Goal: Transaction & Acquisition: Subscribe to service/newsletter

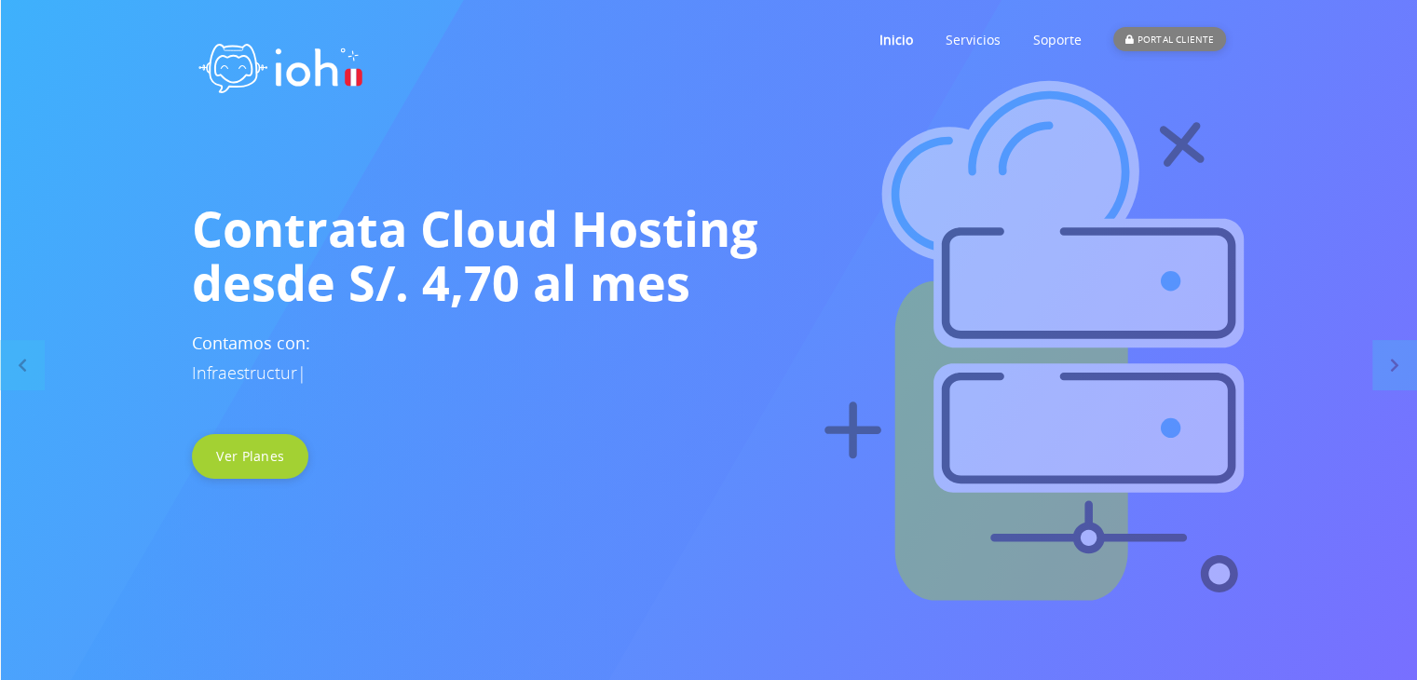
click at [1166, 38] on div "PORTAL CLIENTE" at bounding box center [1169, 39] width 112 height 24
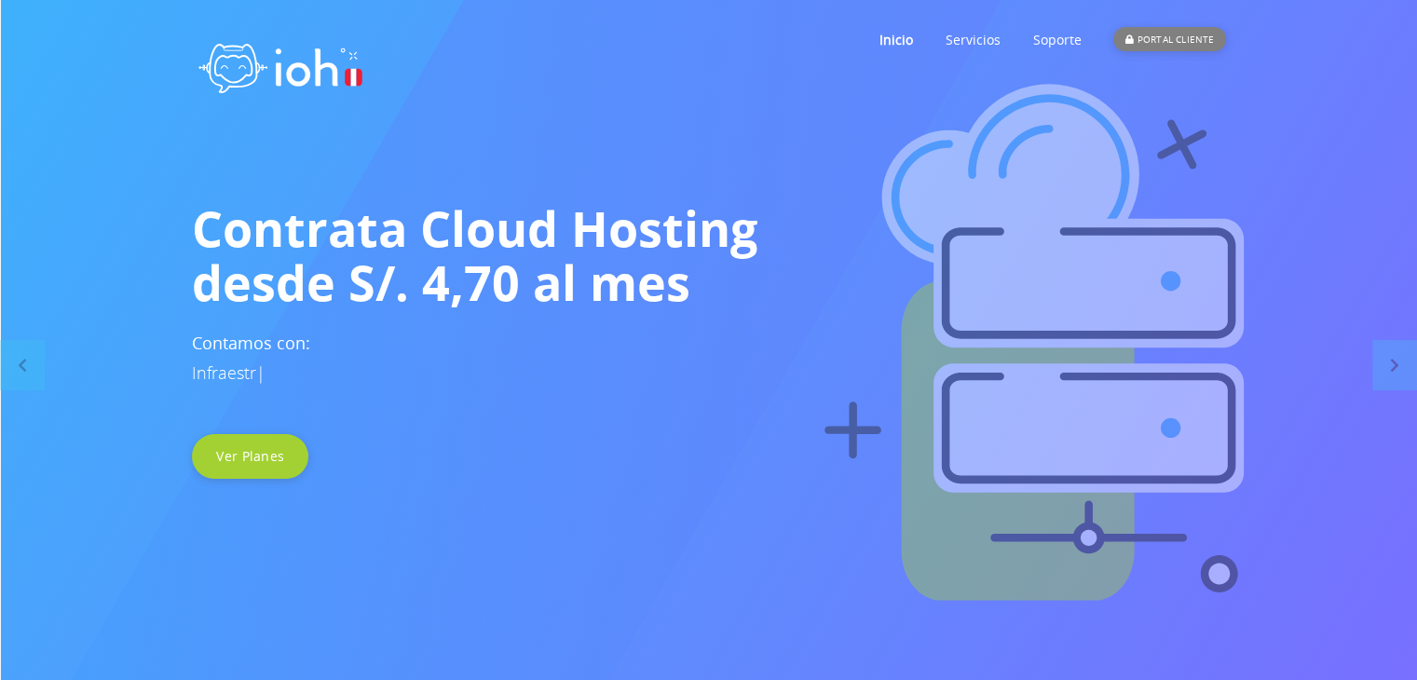
click at [1166, 38] on div "PORTAL CLIENTE" at bounding box center [1169, 39] width 112 height 24
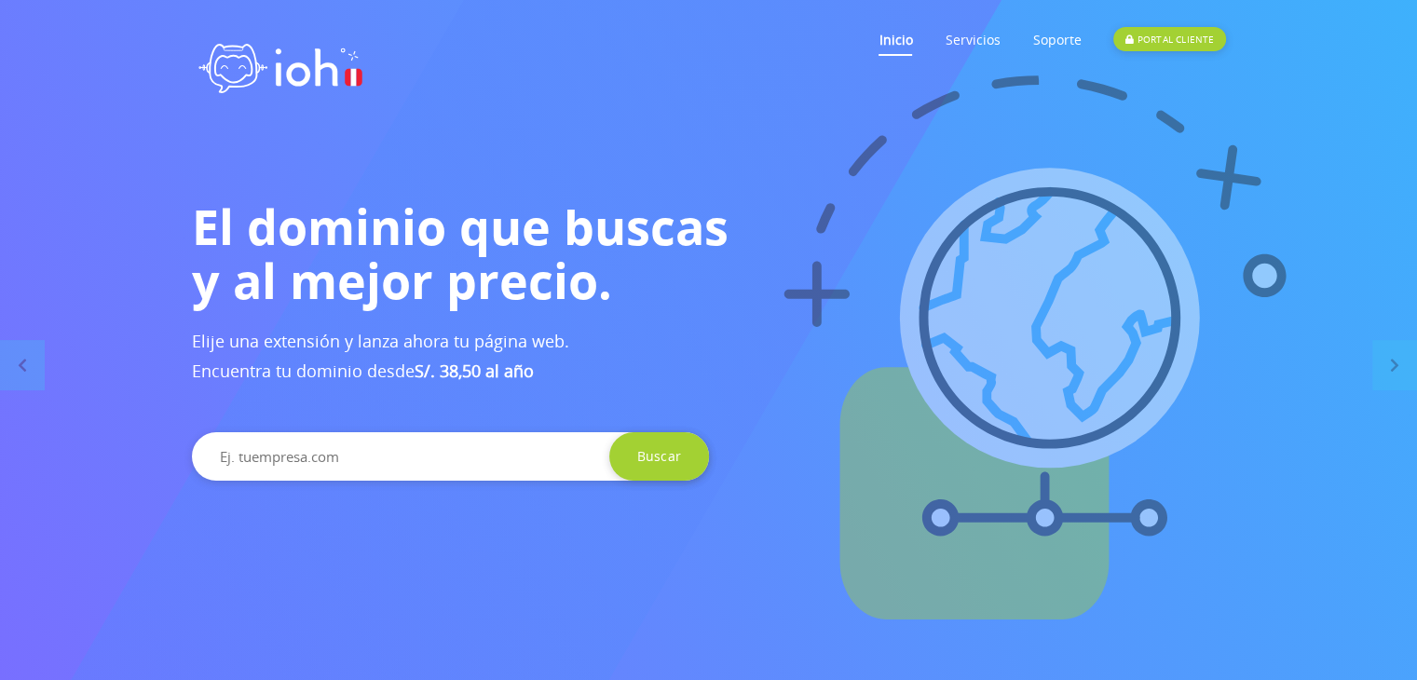
click at [887, 35] on link "Inicio" at bounding box center [896, 40] width 34 height 74
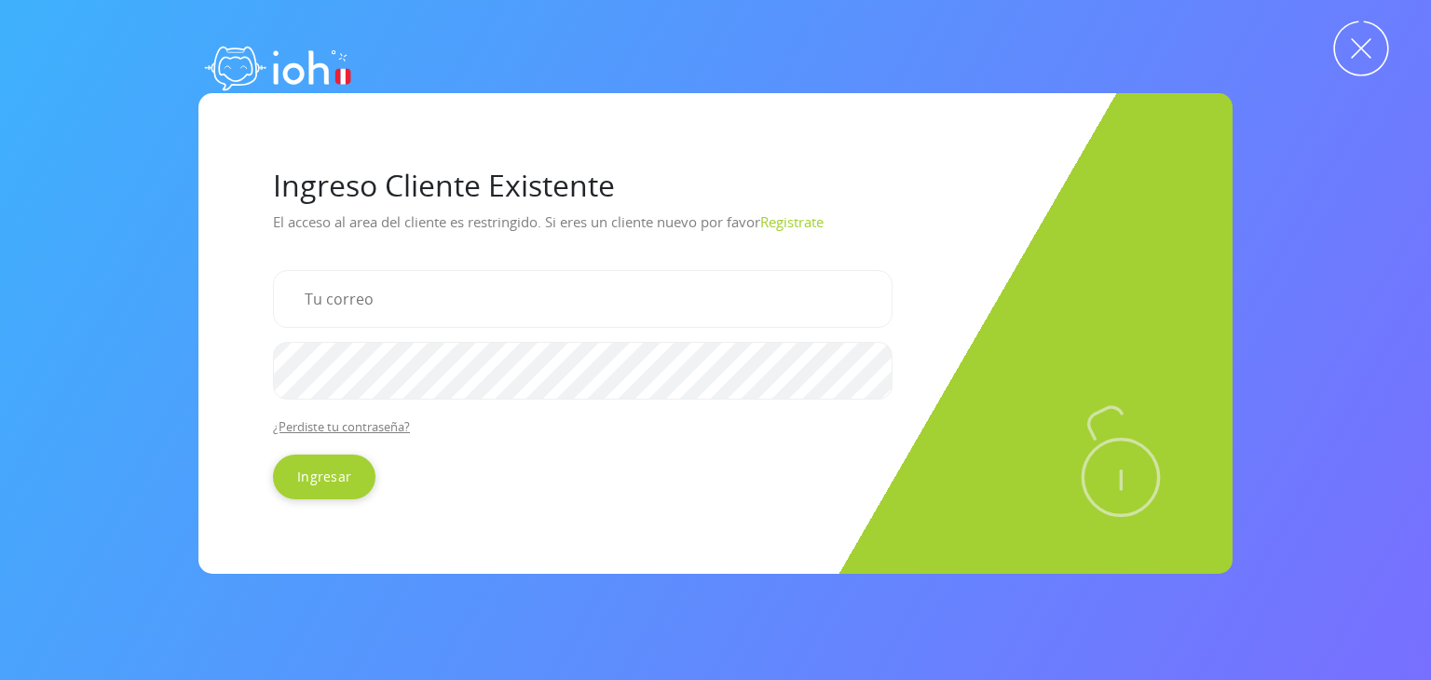
click at [1357, 49] on img at bounding box center [1361, 48] width 56 height 56
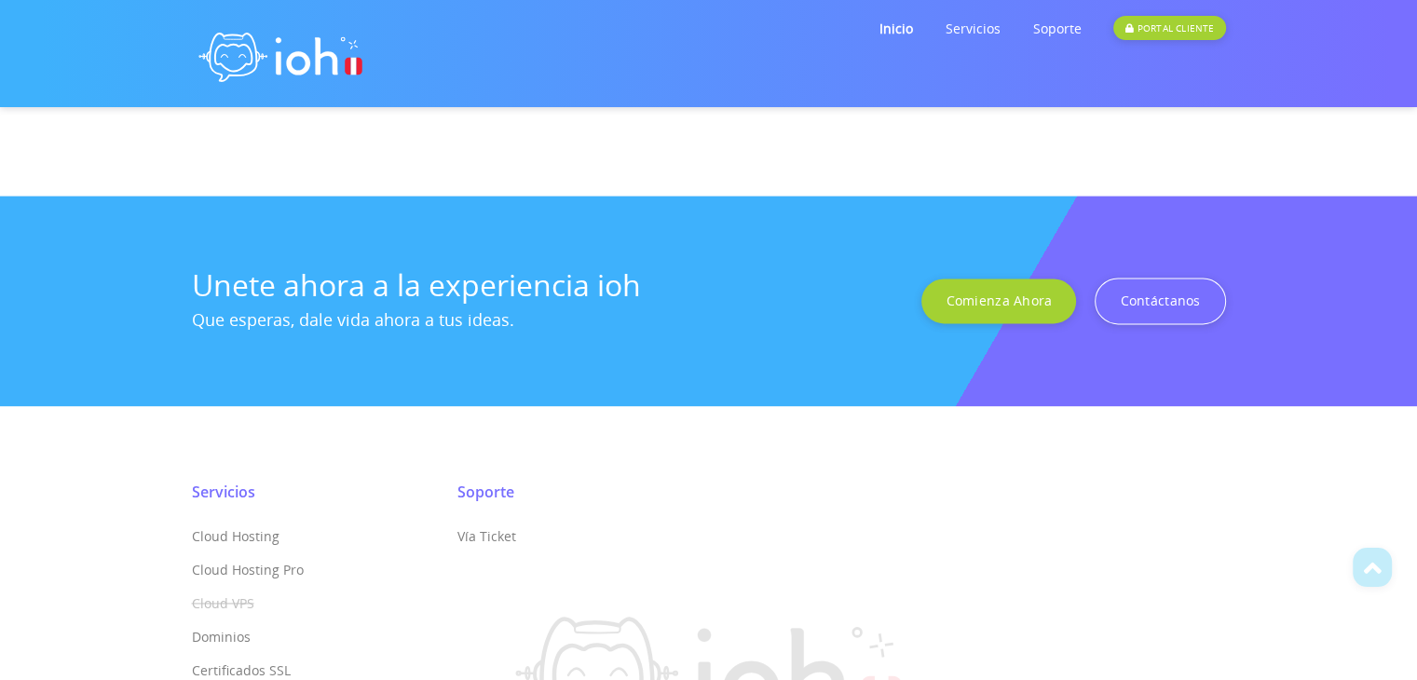
scroll to position [2508, 0]
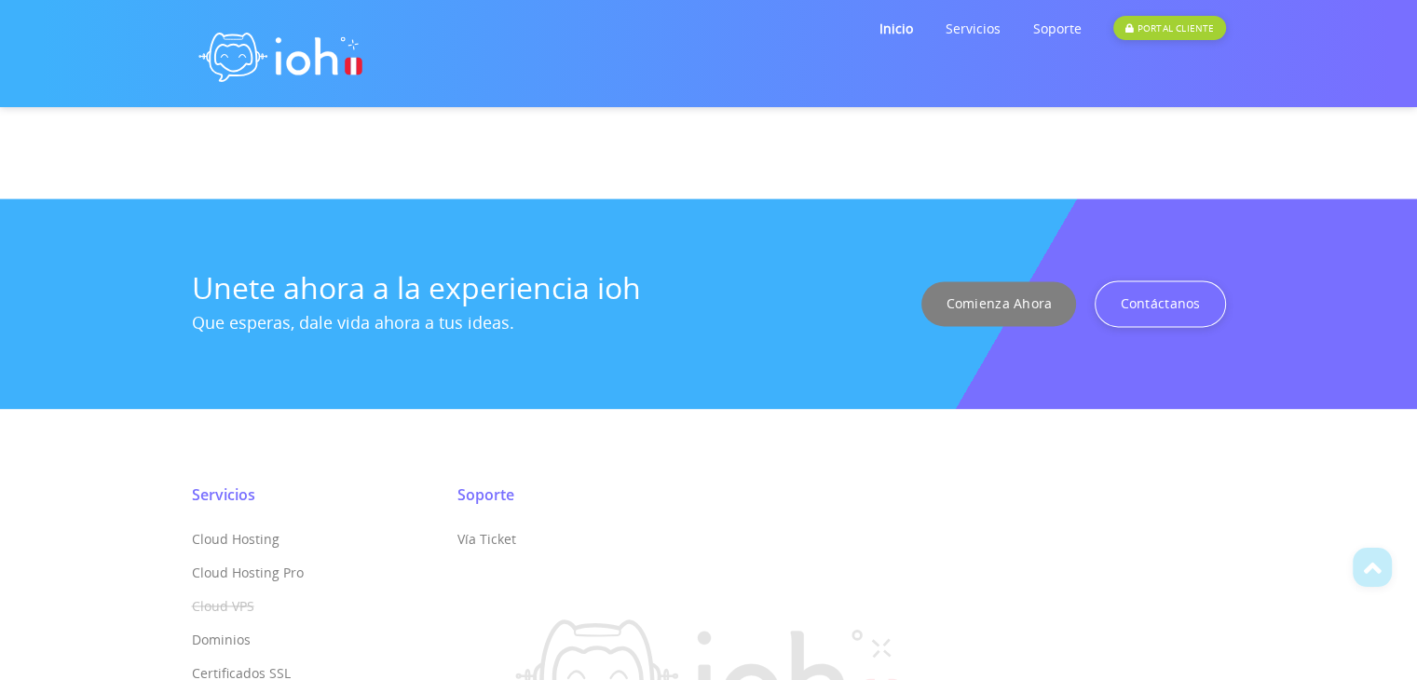
click at [1021, 300] on link "Comienza Ahora" at bounding box center [998, 303] width 155 height 45
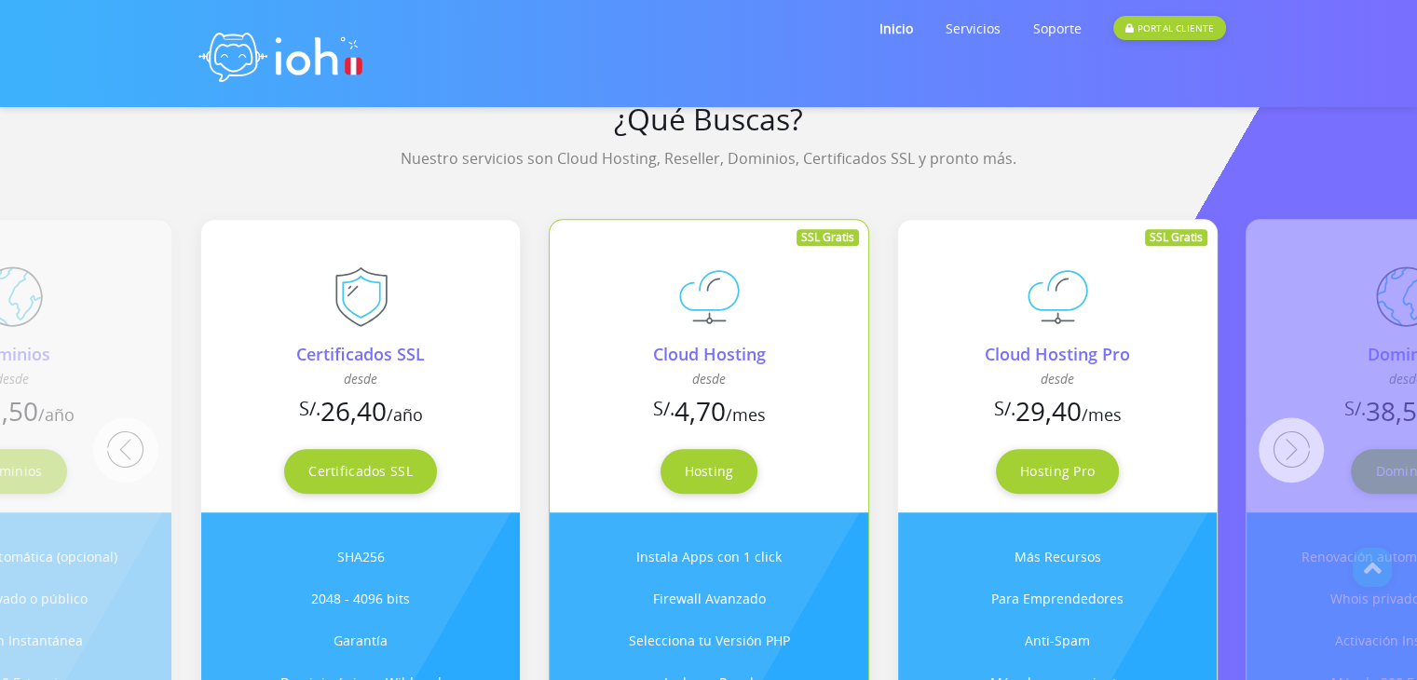
scroll to position [1491, 0]
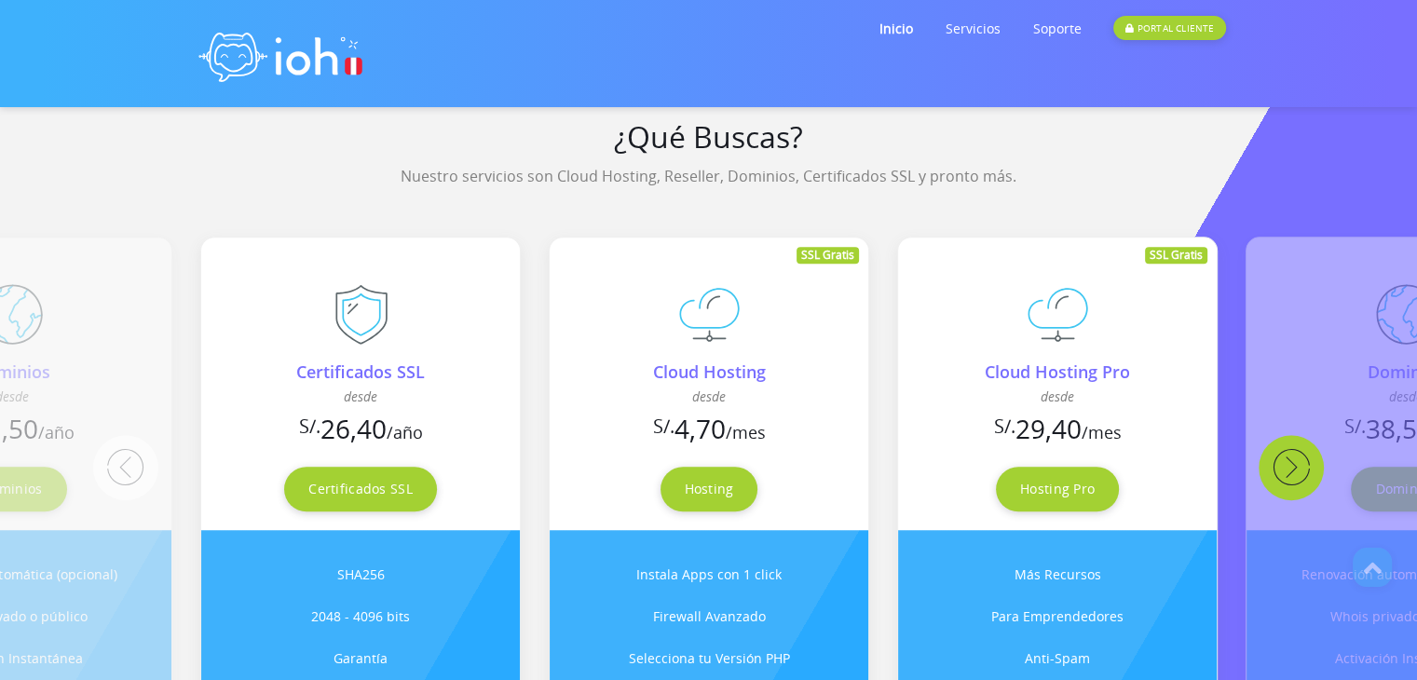
click at [1289, 465] on button "Next" at bounding box center [1291, 467] width 65 height 65
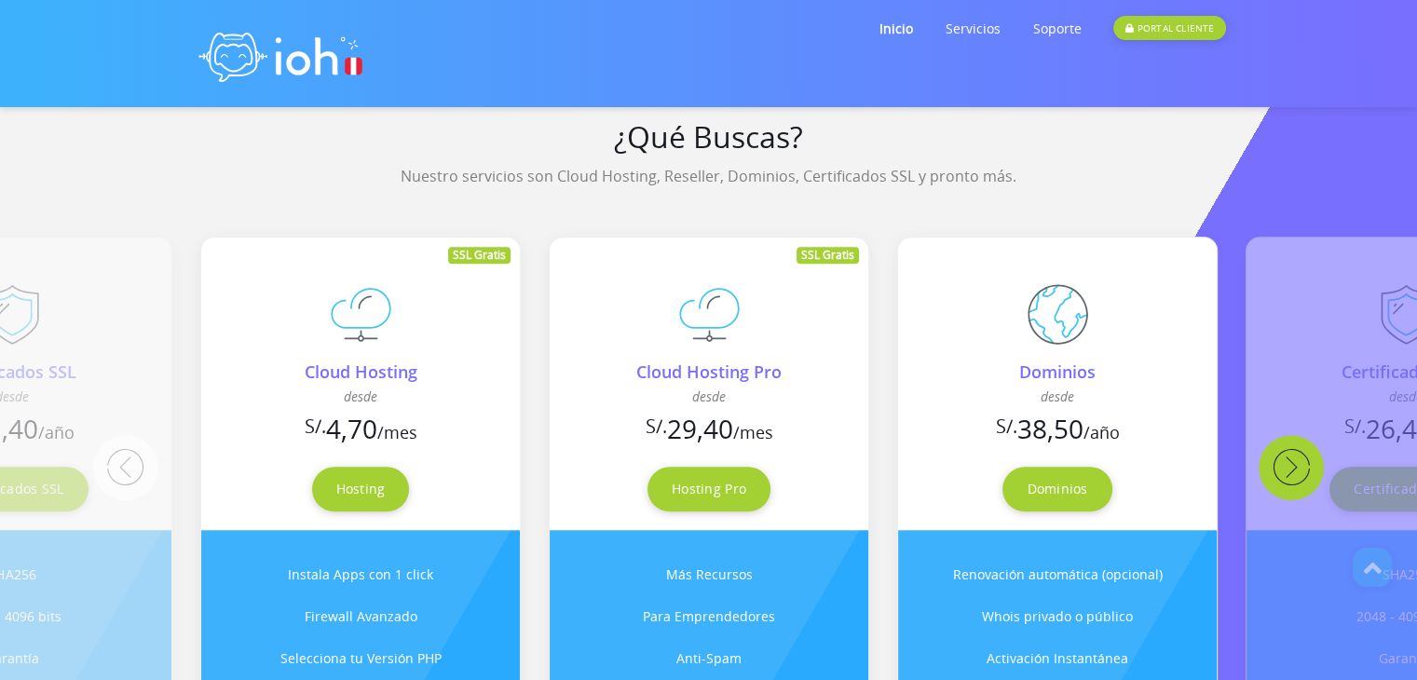
click at [1289, 465] on button "Next" at bounding box center [1291, 467] width 65 height 65
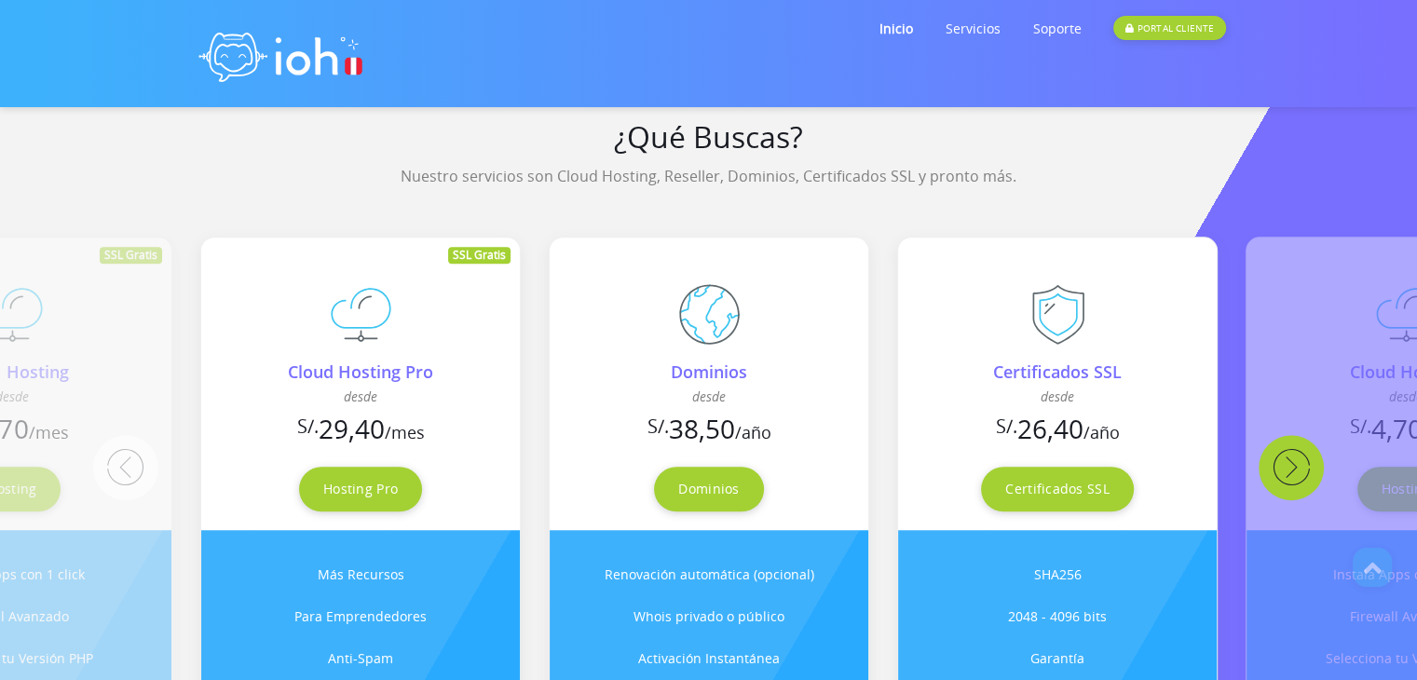
click at [1289, 465] on button "Next" at bounding box center [1291, 467] width 65 height 65
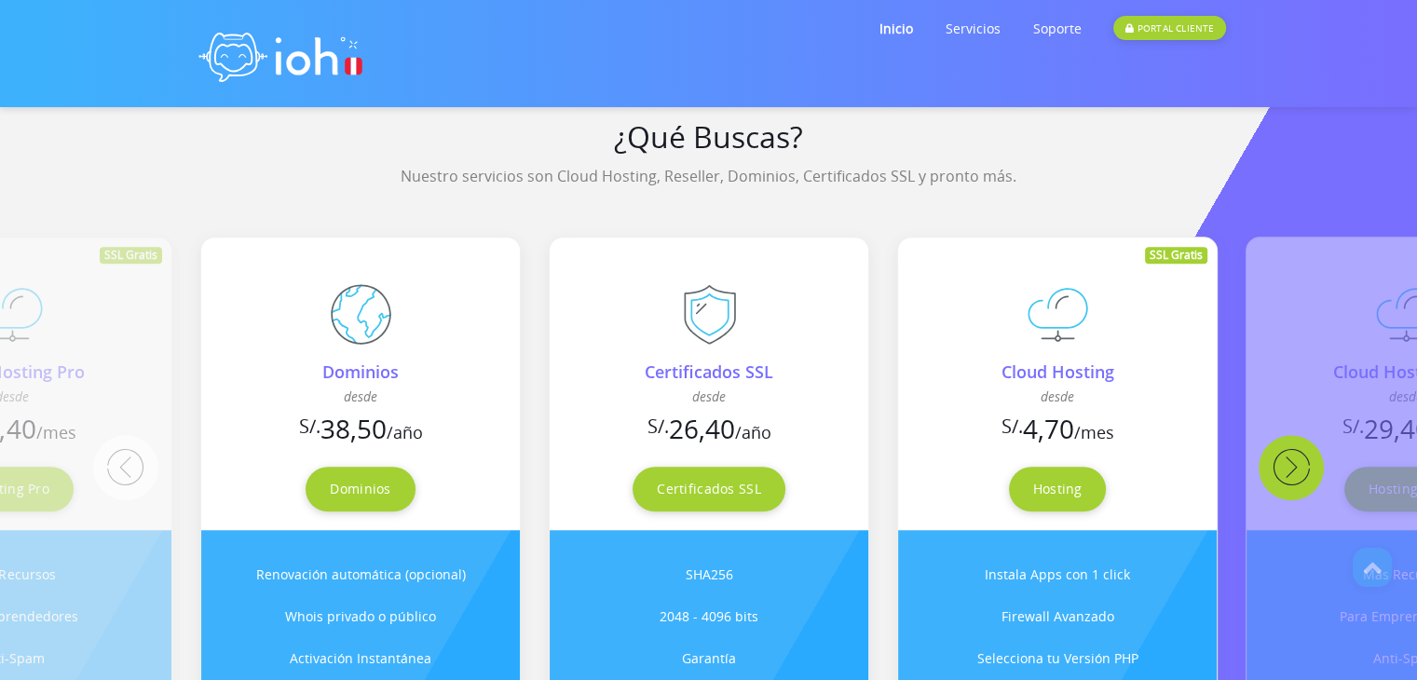
click at [1289, 465] on button "Next" at bounding box center [1291, 467] width 65 height 65
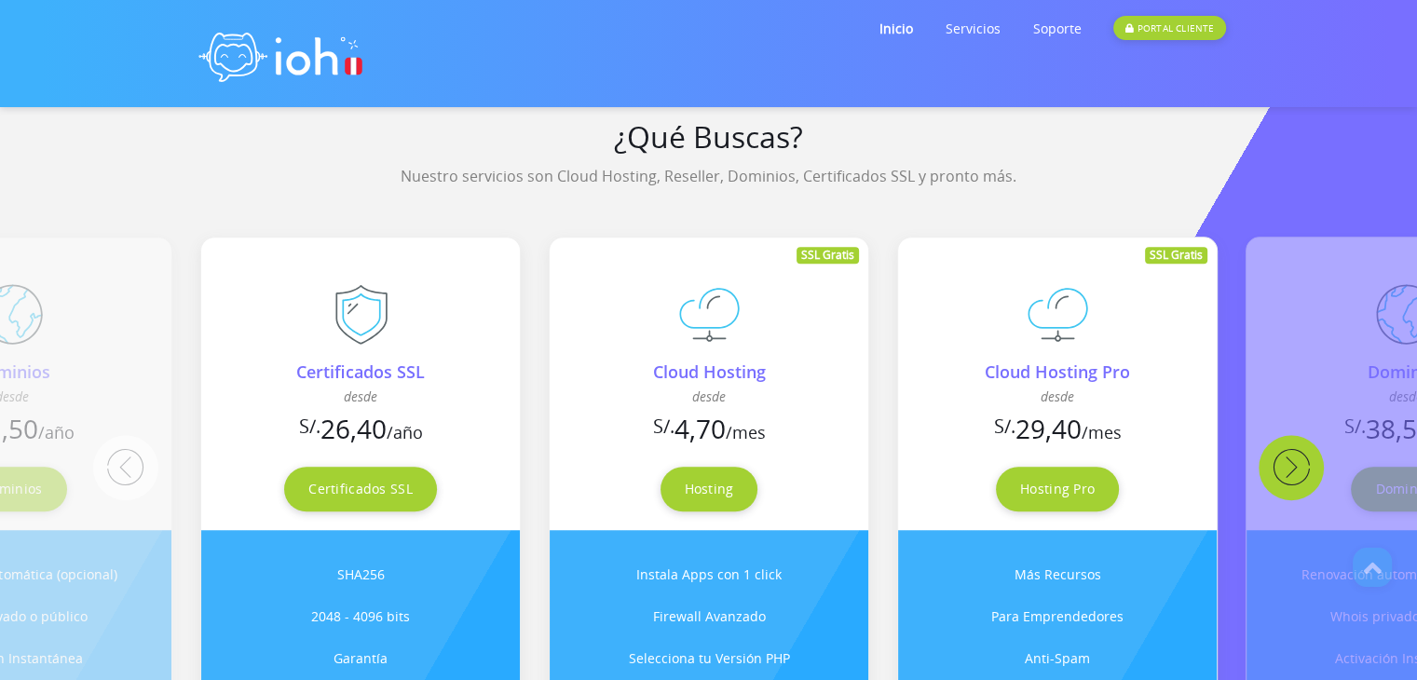
click at [1289, 465] on button "Next" at bounding box center [1291, 467] width 65 height 65
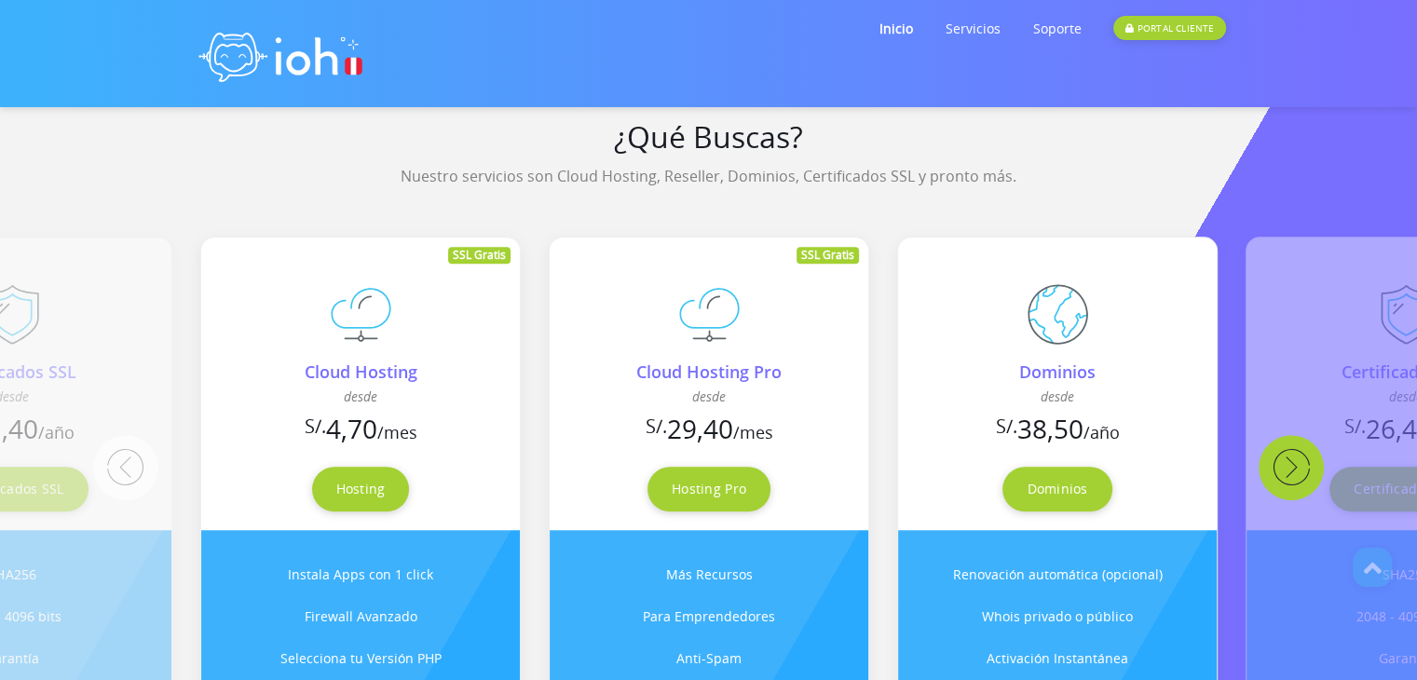
click at [1289, 465] on button "Next" at bounding box center [1291, 467] width 65 height 65
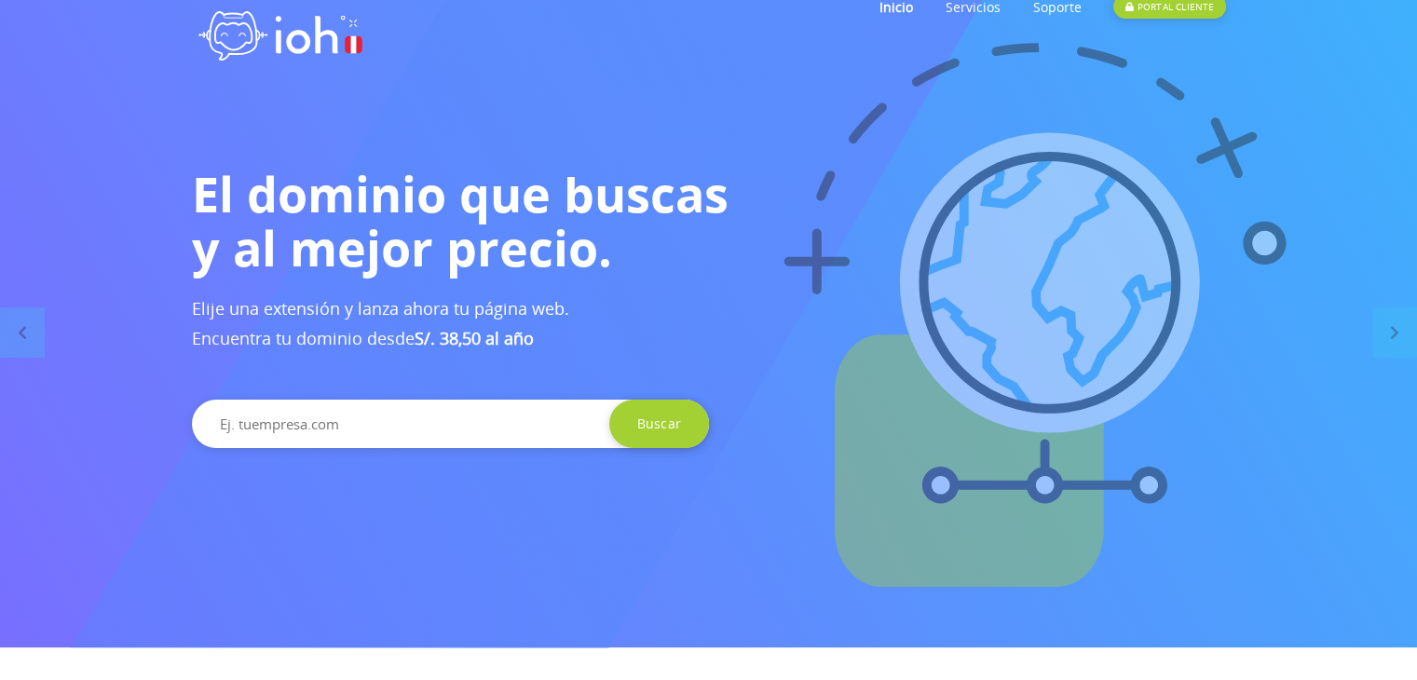
scroll to position [0, 0]
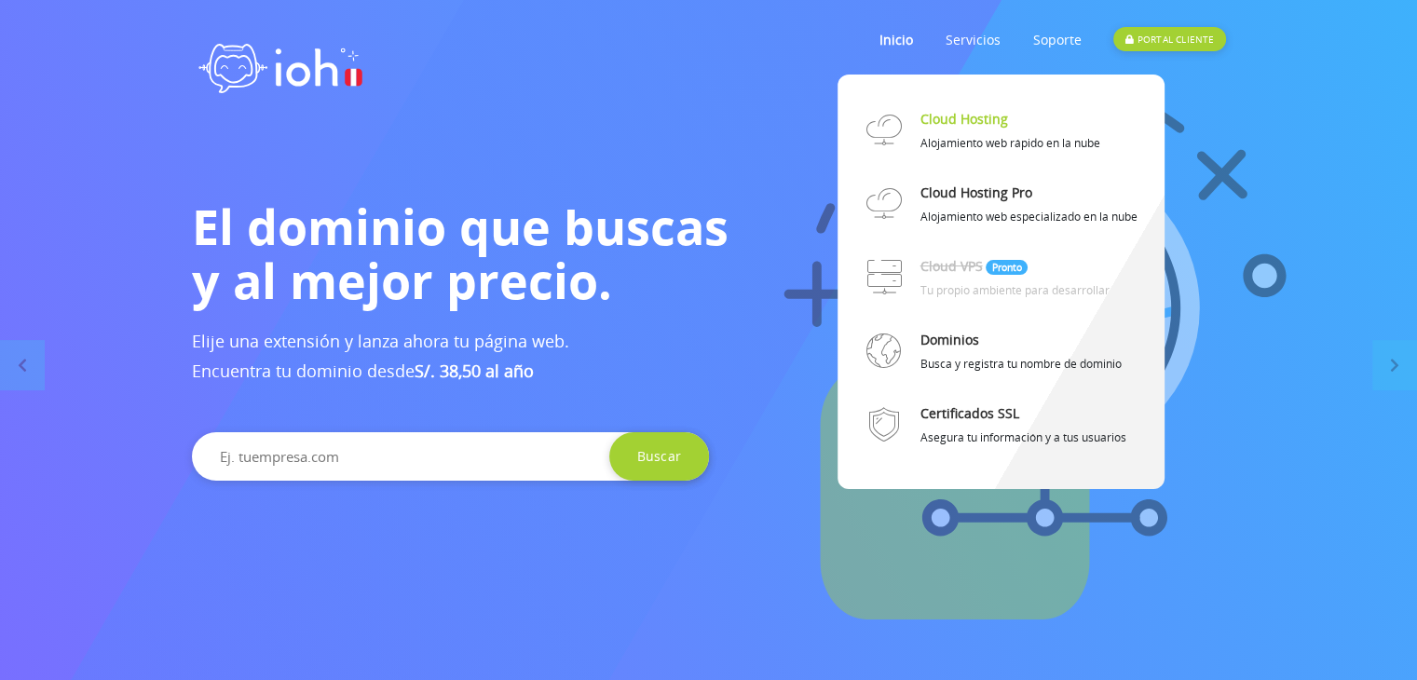
click at [974, 116] on link "Cloud Hosting" at bounding box center [964, 118] width 88 height 33
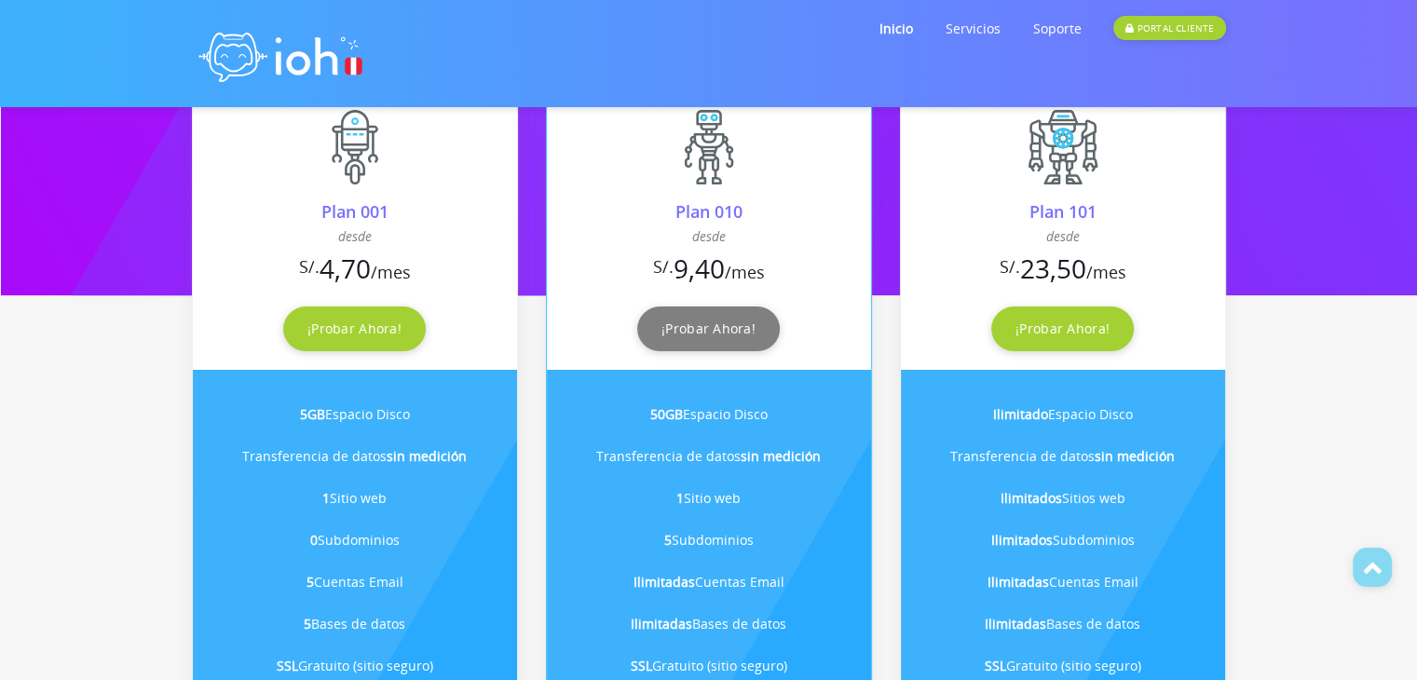
scroll to position [466, 0]
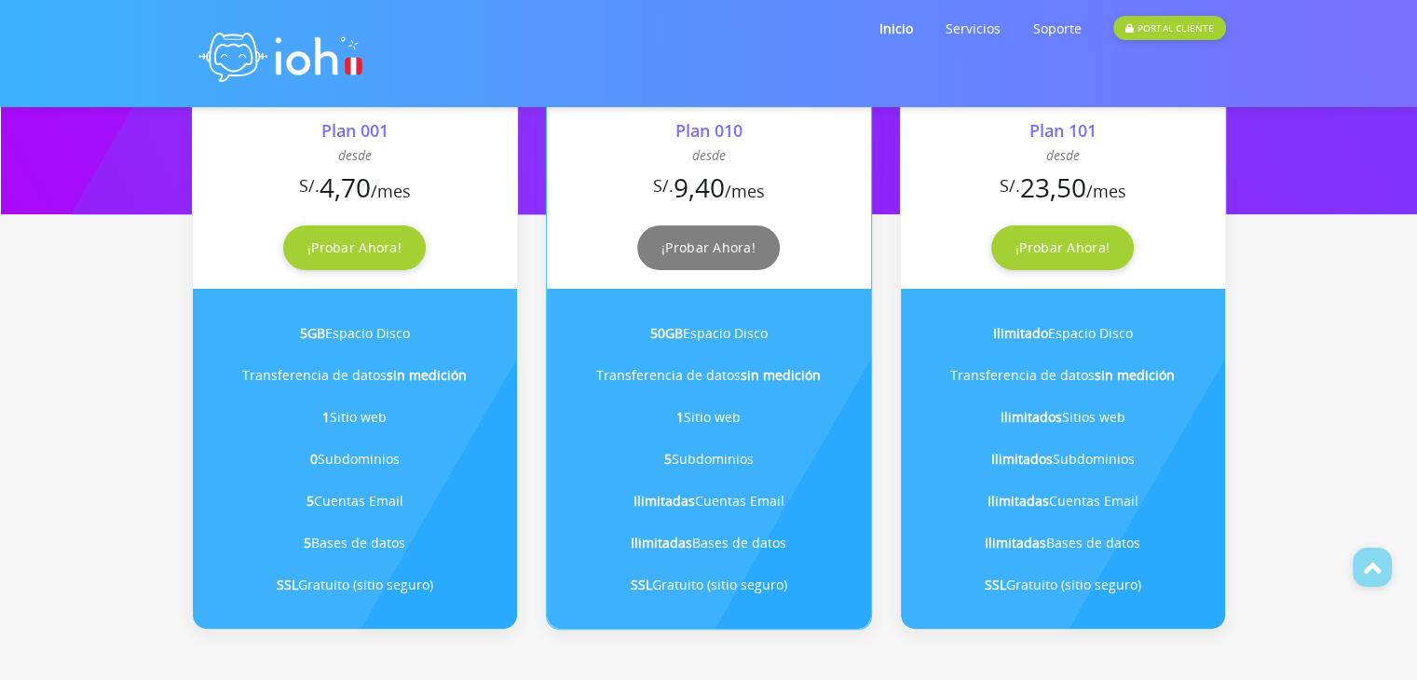
click at [732, 247] on link "¡Probar Ahora!" at bounding box center [708, 247] width 143 height 45
